Goal: Information Seeking & Learning: Understand process/instructions

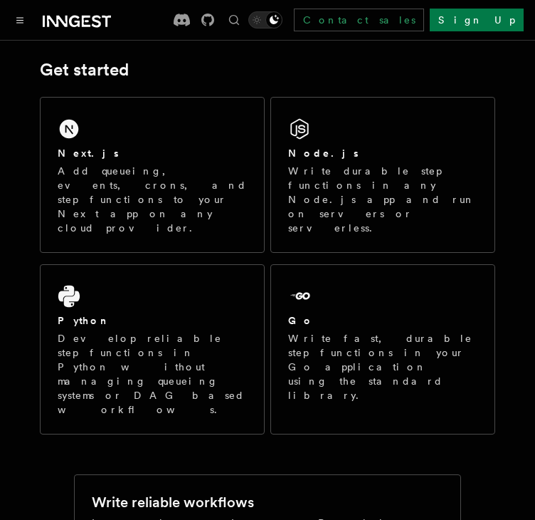
scroll to position [236, 0]
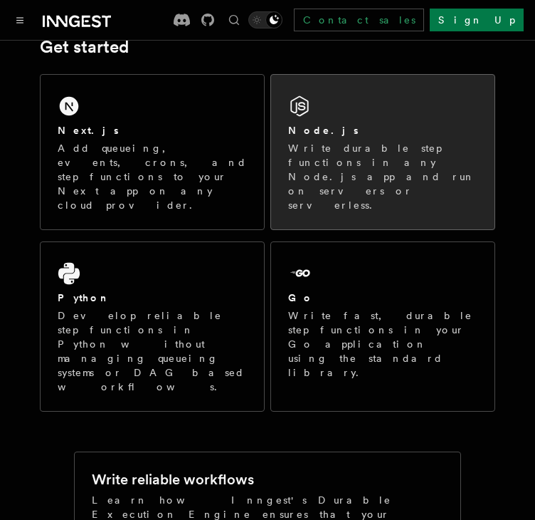
click at [340, 147] on p "Write durable step functions in any Node.js app and run on servers or serverles…" at bounding box center [382, 176] width 189 height 71
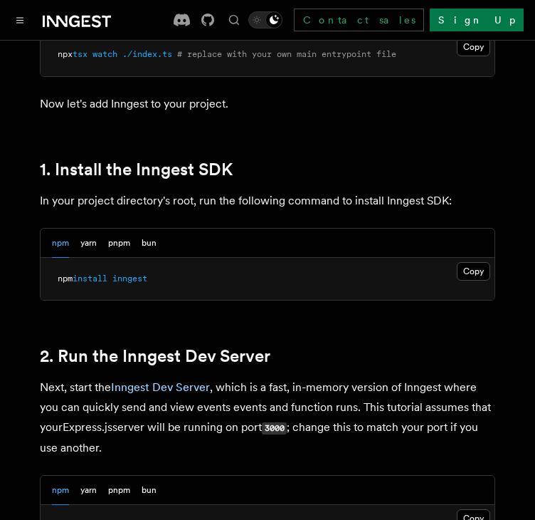
scroll to position [859, 0]
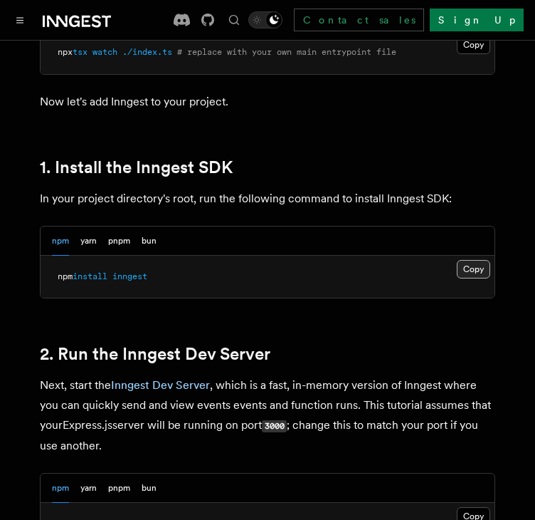
click at [482, 268] on button "Copy Copied" at bounding box center [473, 269] width 33 height 19
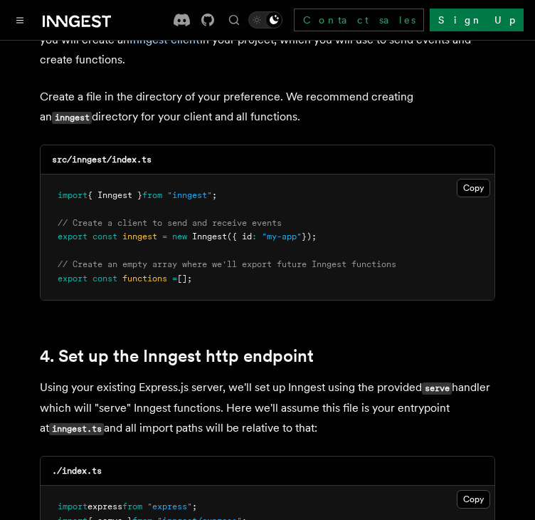
scroll to position [1912, 0]
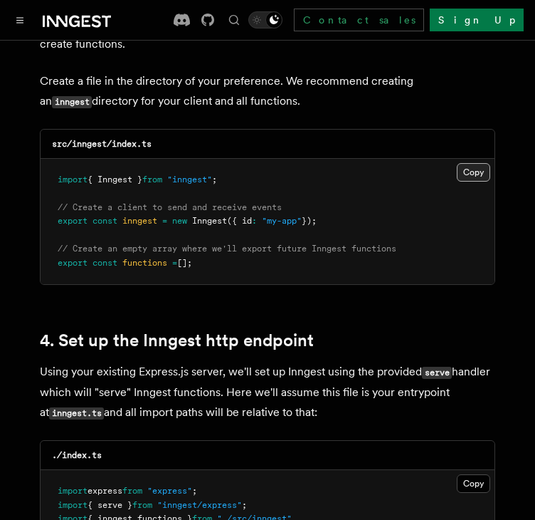
click at [470, 163] on button "Copy Copied" at bounding box center [473, 172] width 33 height 19
click at [478, 163] on button "Copy Copied" at bounding box center [473, 172] width 33 height 19
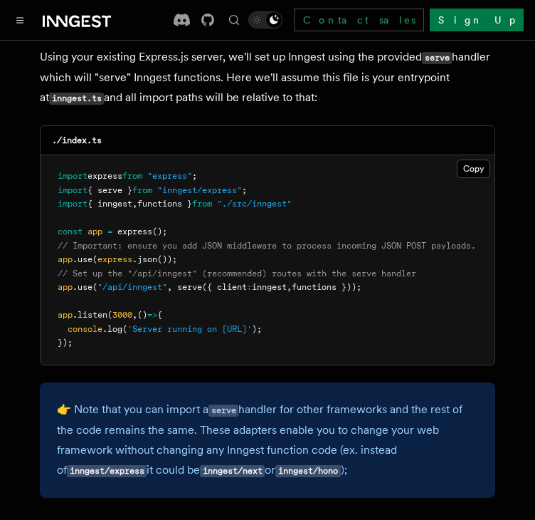
scroll to position [2228, 0]
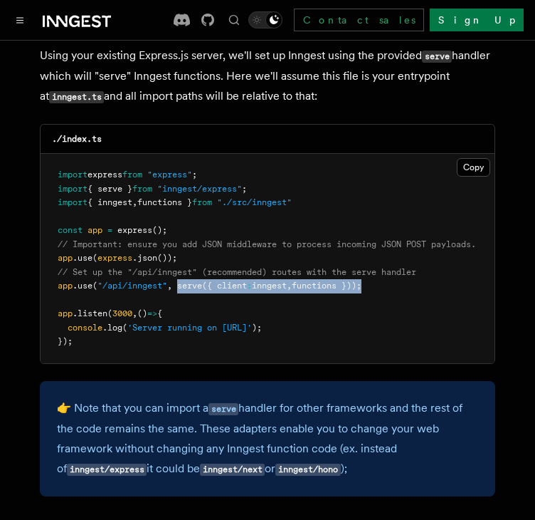
drag, startPoint x: 181, startPoint y: 268, endPoint x: 373, endPoint y: 274, distance: 192.3
click at [373, 274] on pre "import express from "express" ; import { serve } from "inngest/express" ; impor…" at bounding box center [268, 258] width 454 height 209
copy span "serve ({ client : inngest , functions }))"
